Goal: Task Accomplishment & Management: Manage account settings

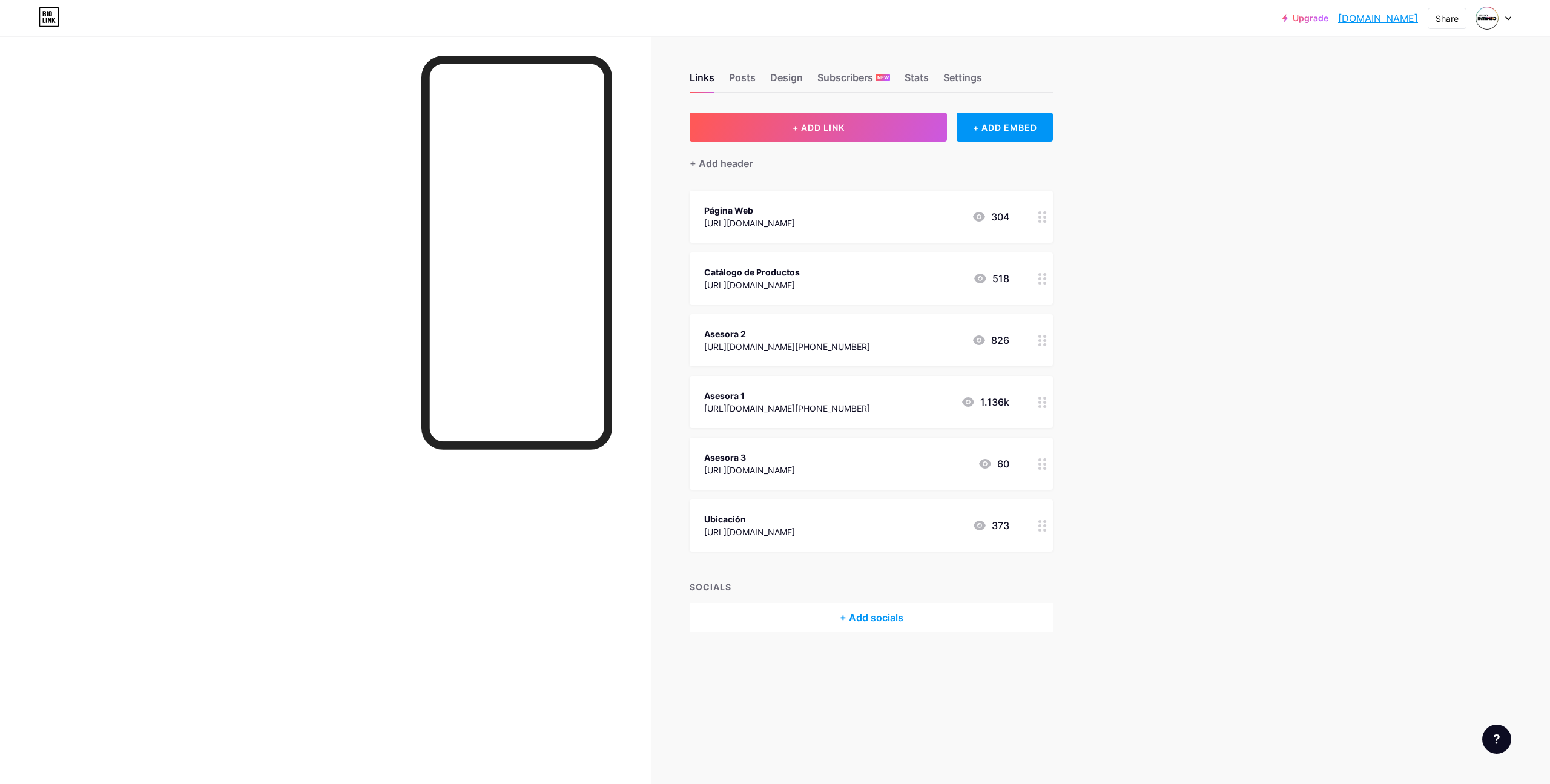
click at [796, 345] on div "[URL][DOMAIN_NAME][PHONE_NUMBER]" at bounding box center [787, 346] width 166 height 12
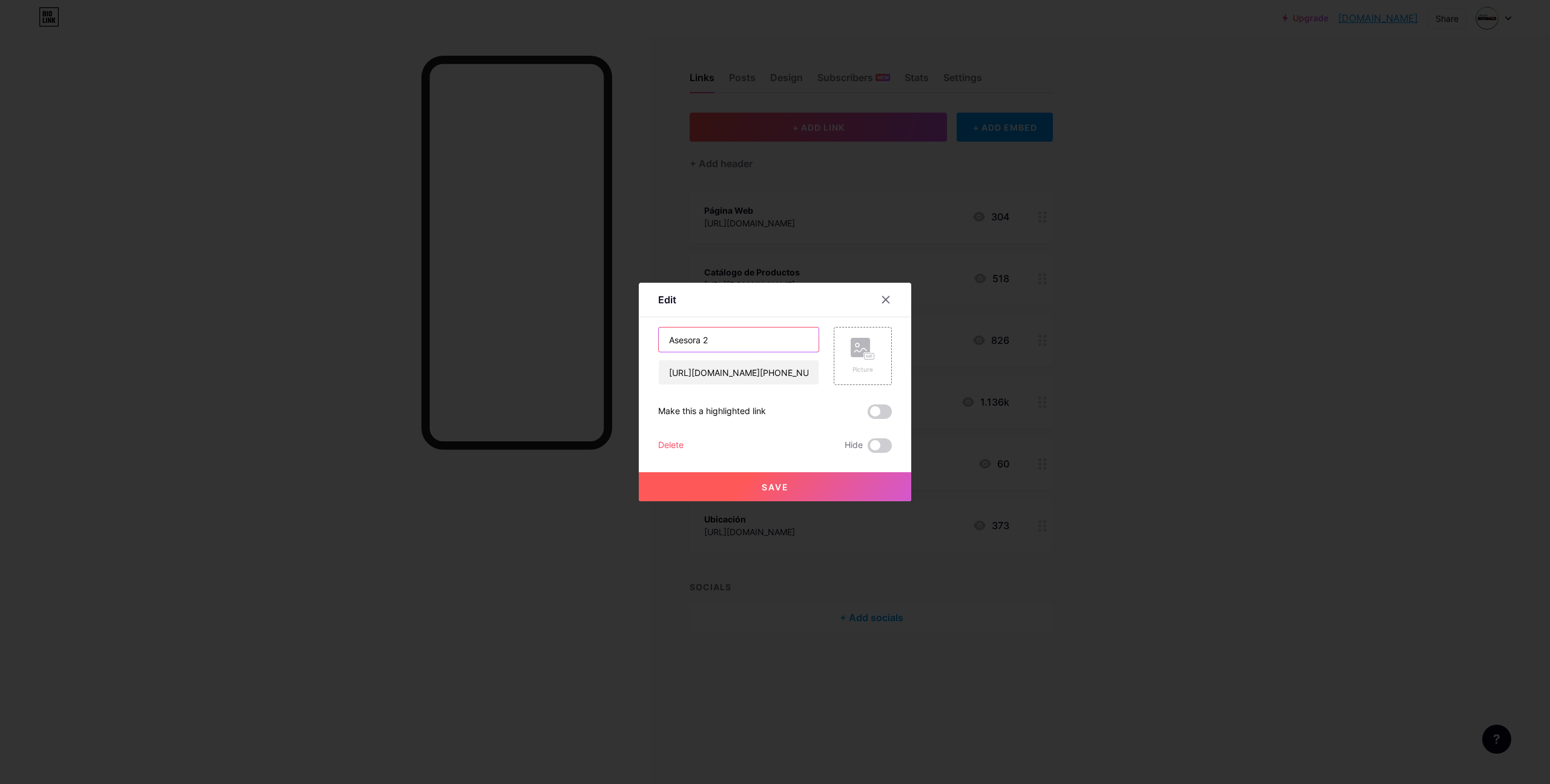
click at [734, 343] on input "Asesora 2" at bounding box center [739, 339] width 160 height 24
type input "Asesora 1"
click at [794, 483] on button "Save" at bounding box center [775, 486] width 273 height 29
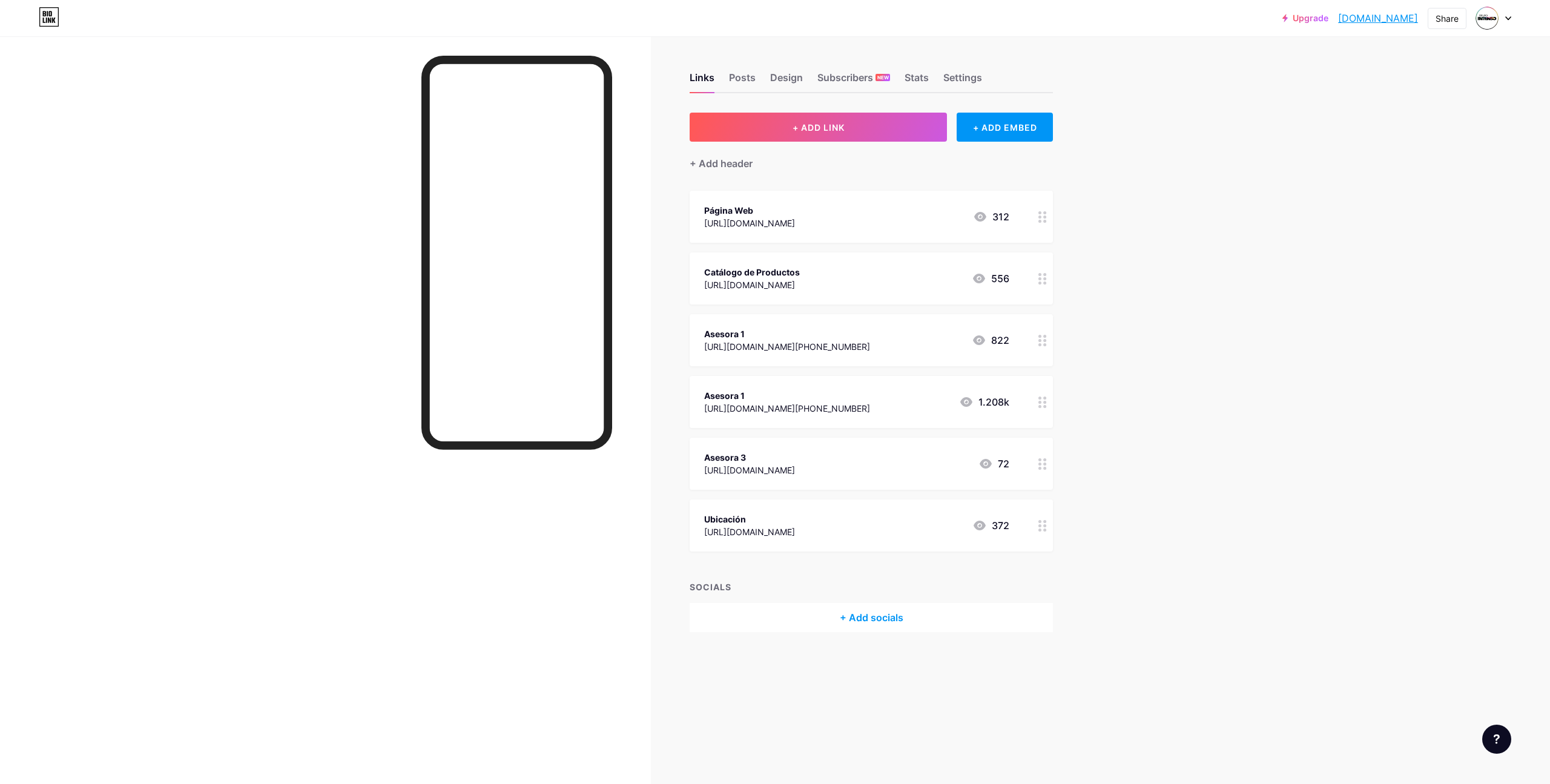
click at [807, 412] on div "[URL][DOMAIN_NAME][PHONE_NUMBER]" at bounding box center [787, 408] width 166 height 12
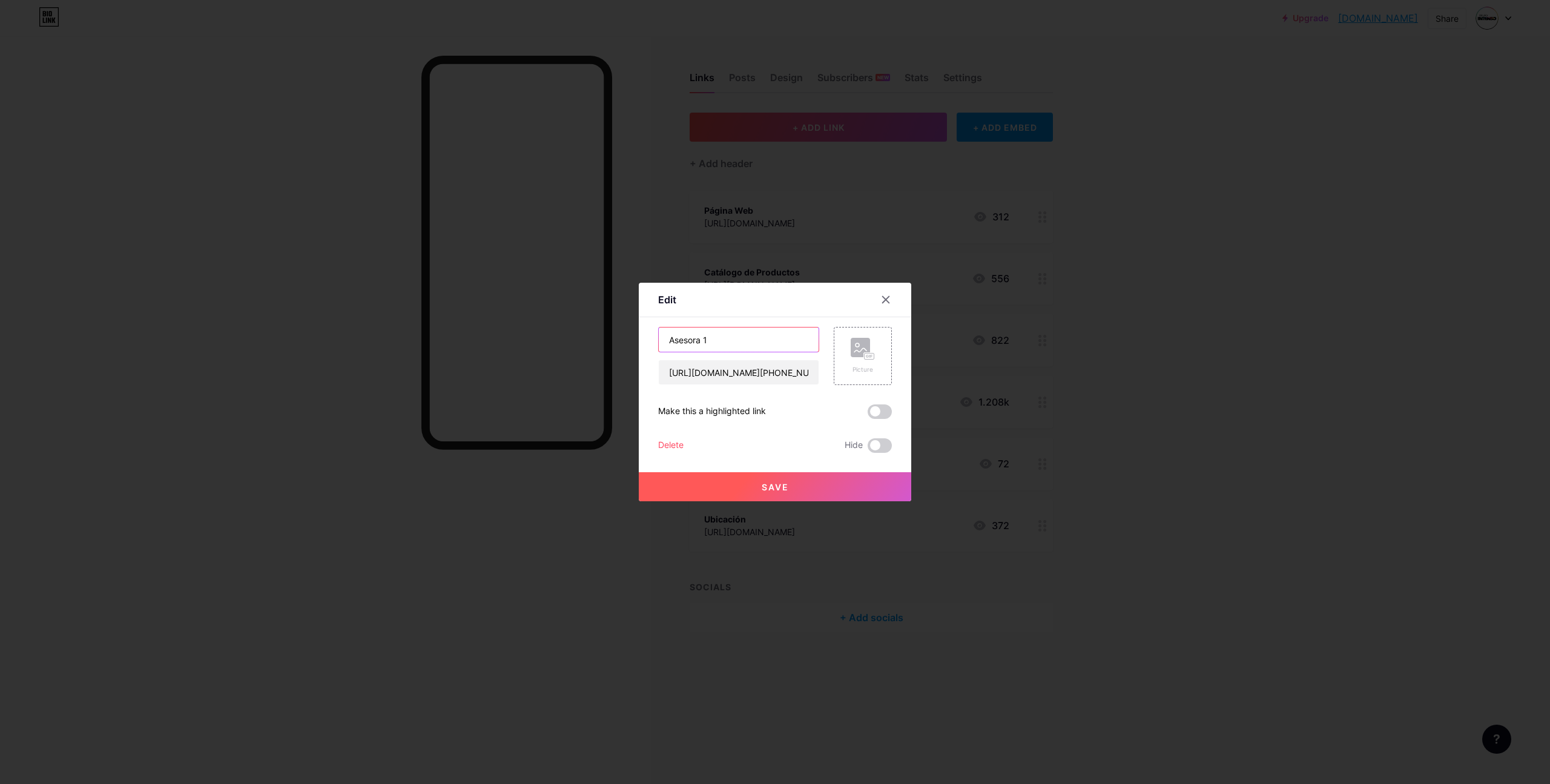
click at [778, 342] on input "Asesora 1" at bounding box center [739, 339] width 160 height 24
type input "Asesora 2"
click at [785, 486] on span "Save" at bounding box center [775, 487] width 27 height 10
